Goal: Navigation & Orientation: Go to known website

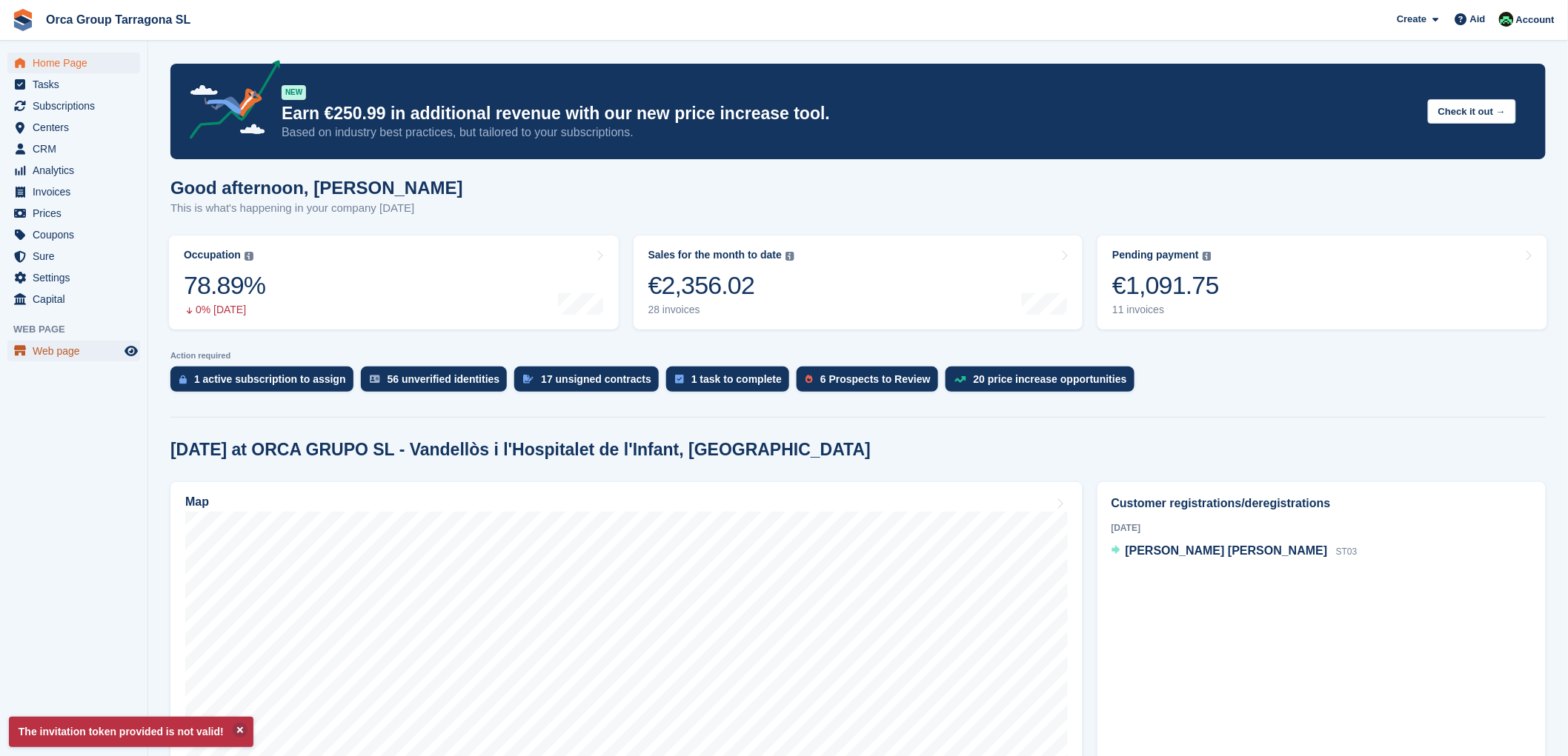
click at [63, 346] on font "Web page" at bounding box center [56, 351] width 48 height 12
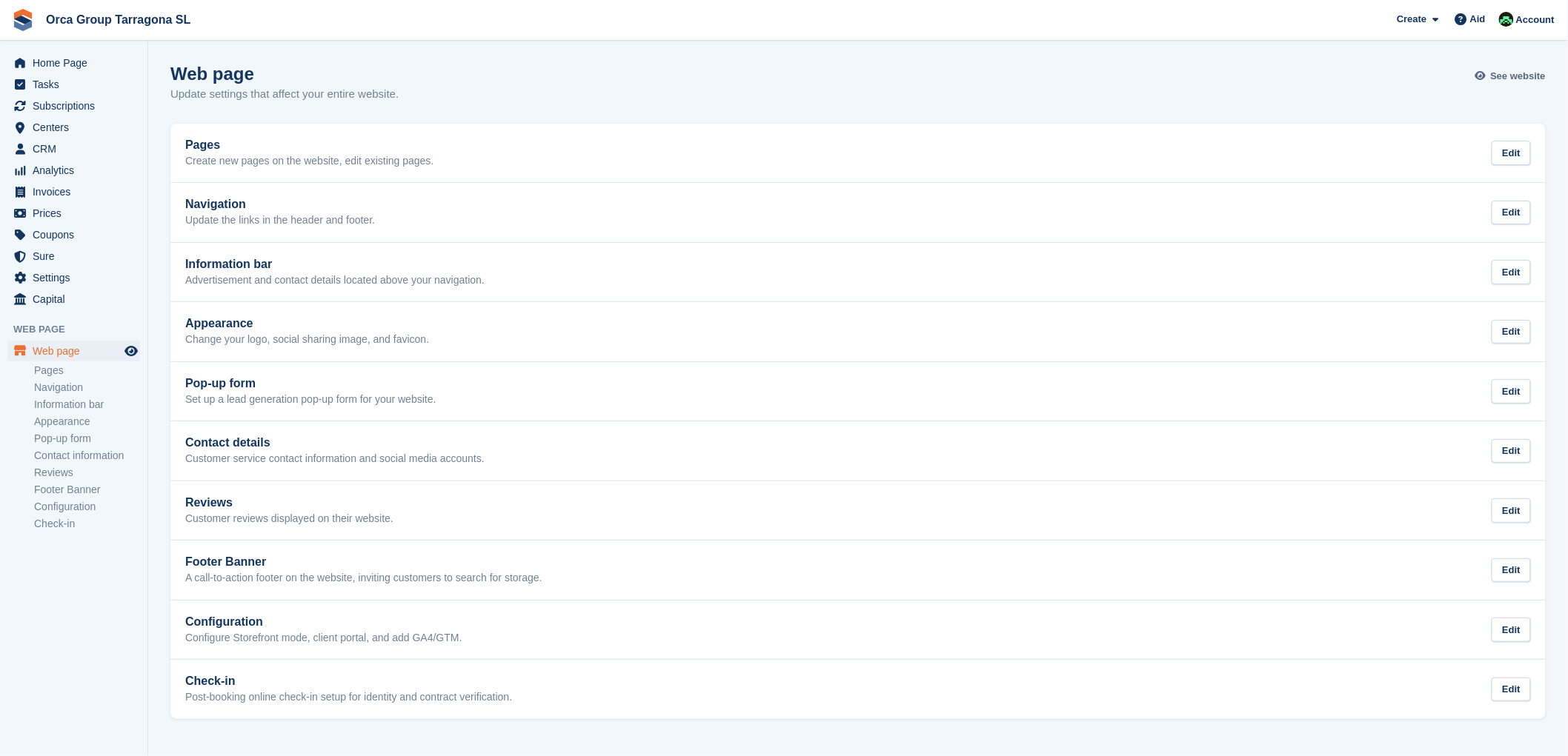
click at [1518, 72] on font "See website" at bounding box center [1518, 76] width 55 height 11
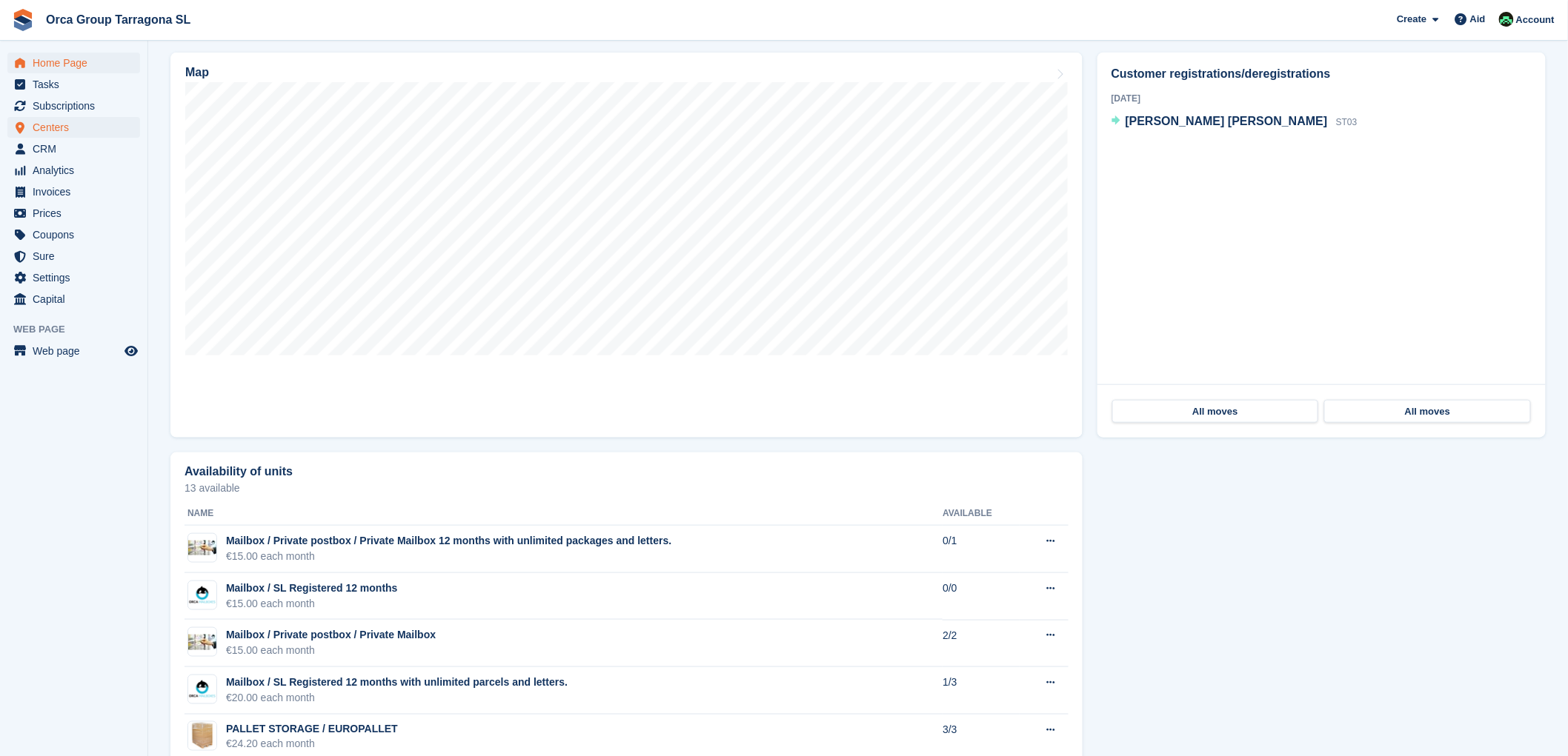
scroll to position [164, 0]
